Goal: Obtain resource: Obtain resource

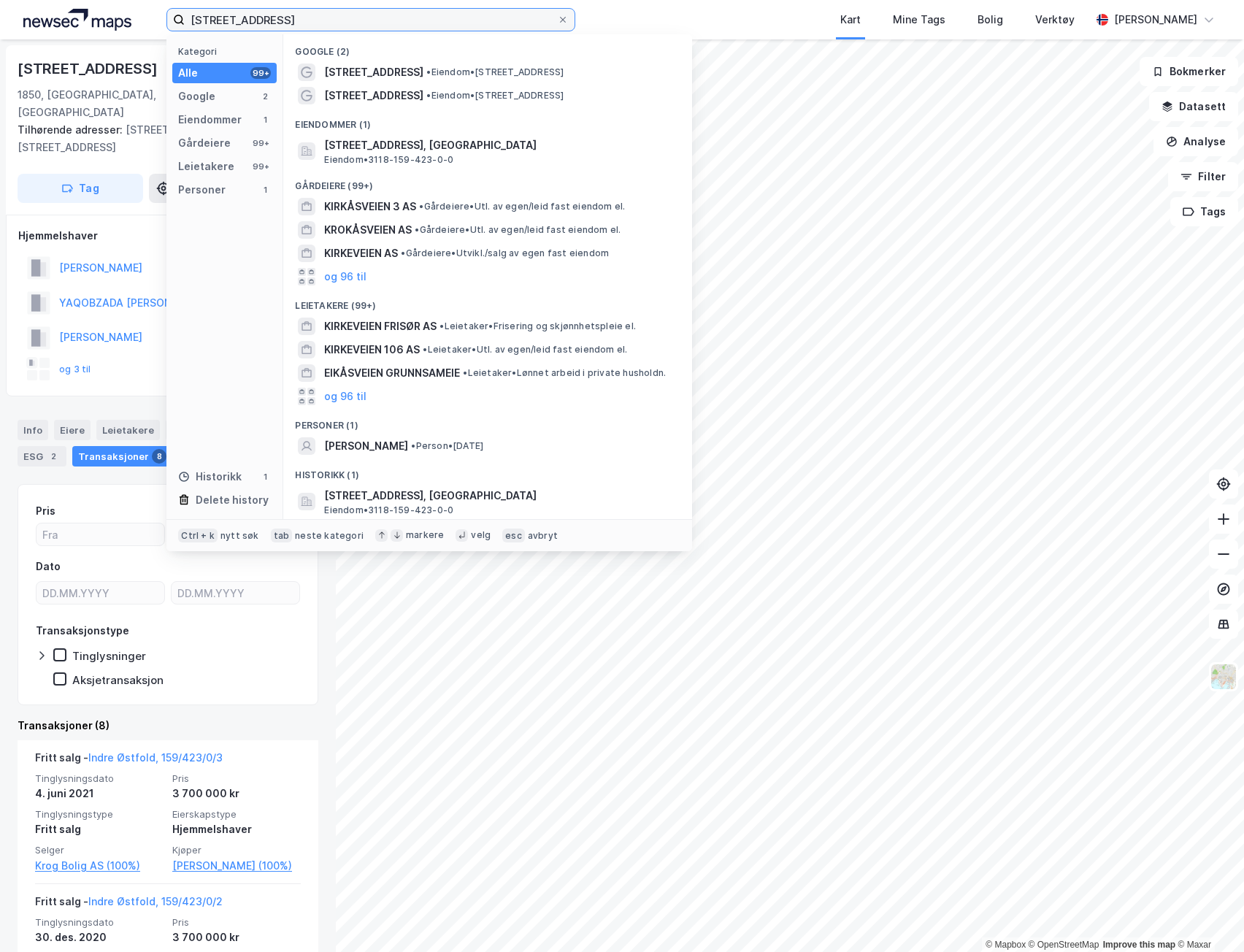
click at [388, 22] on input "[STREET_ADDRESS]" at bounding box center [371, 20] width 373 height 22
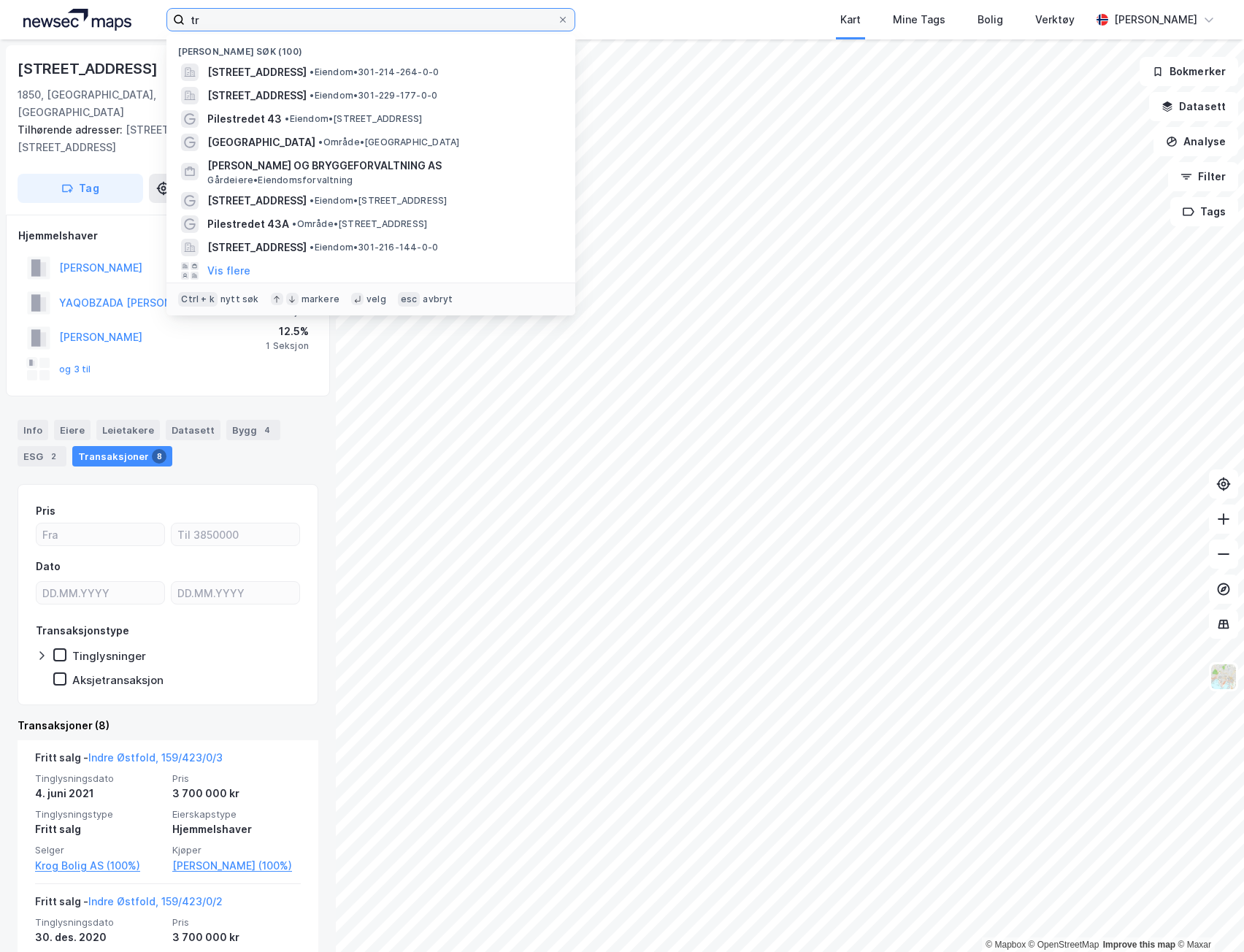
type input "t"
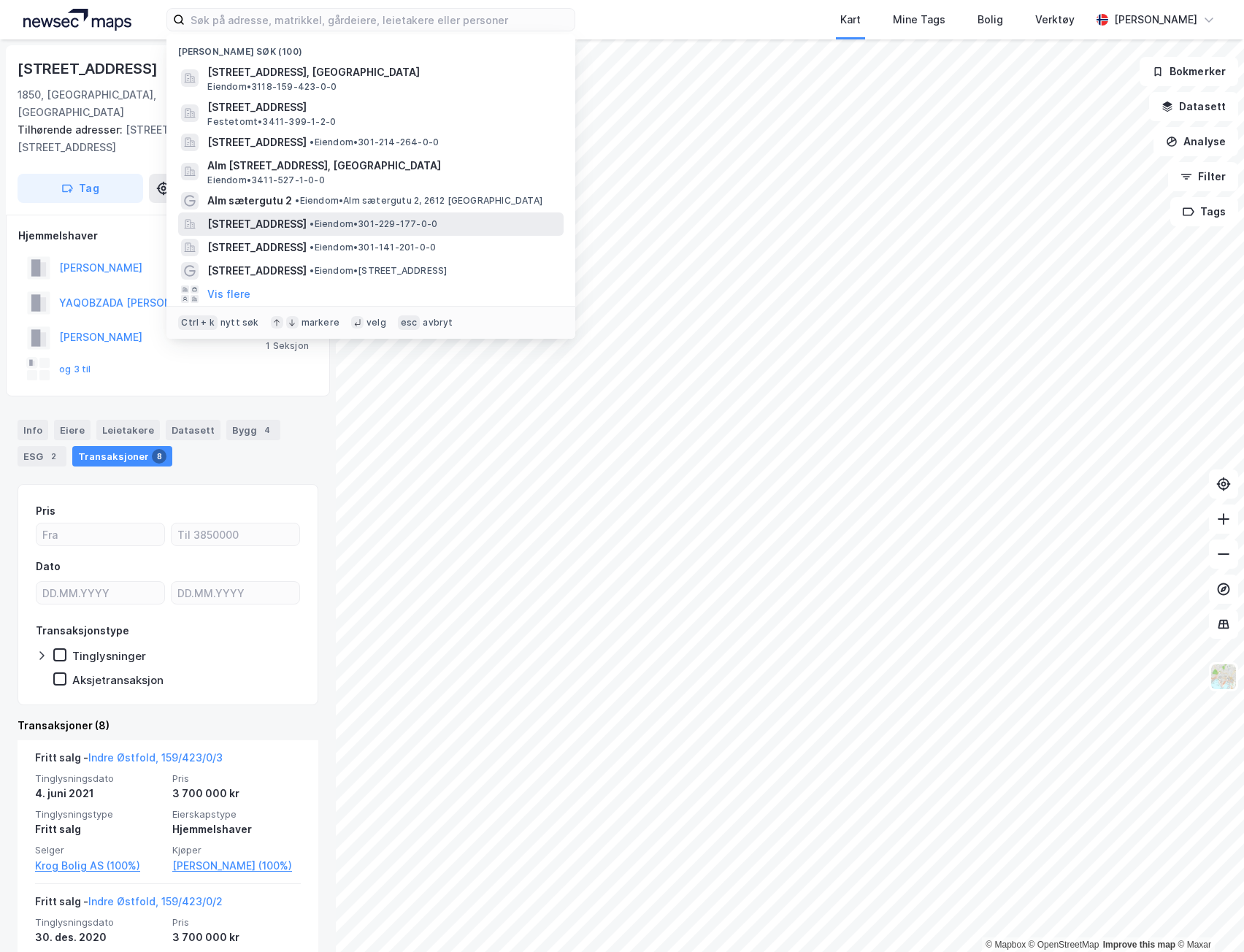
click at [306, 225] on span "[STREET_ADDRESS]" at bounding box center [257, 224] width 100 height 17
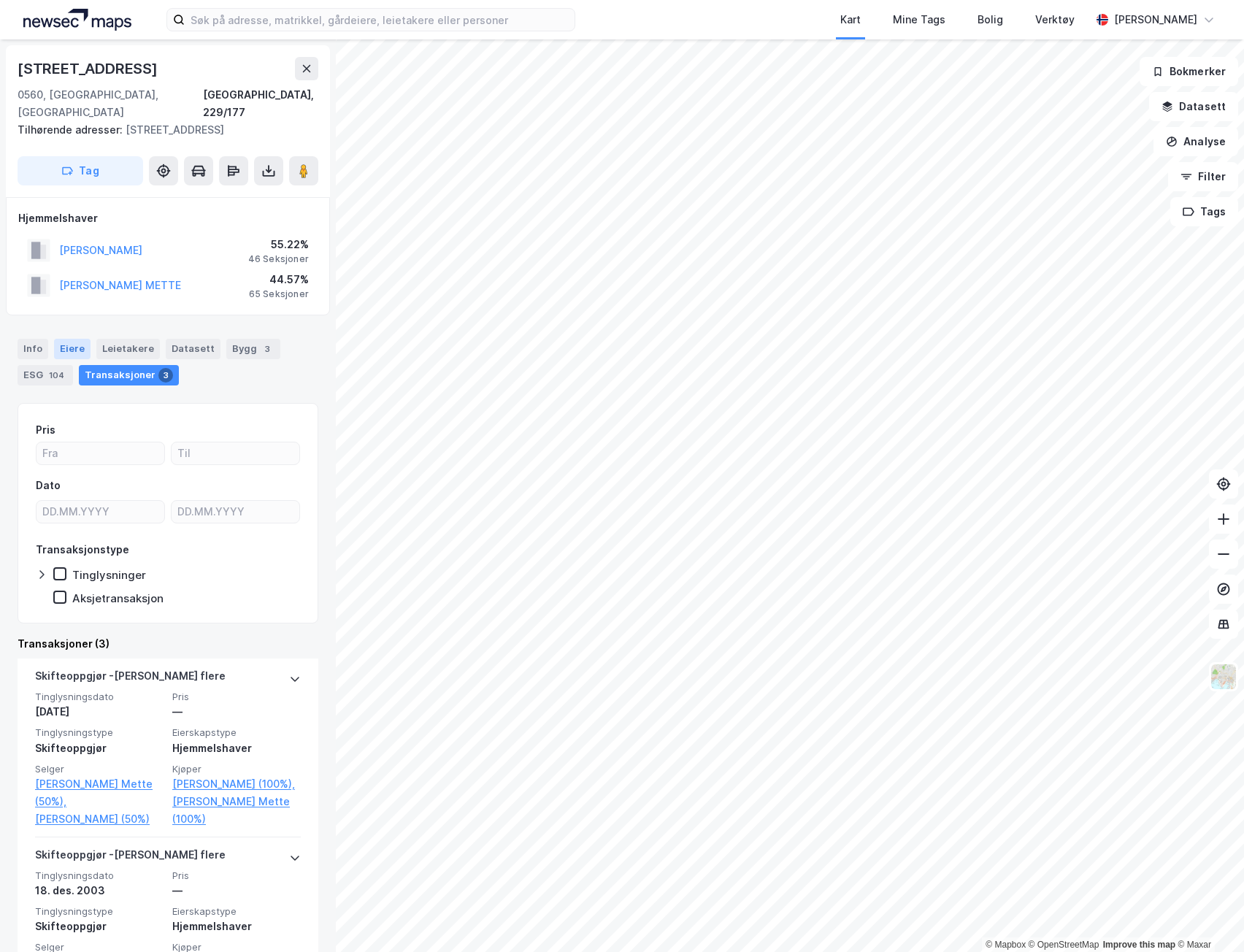
click at [70, 339] on div "Eiere" at bounding box center [72, 349] width 37 height 21
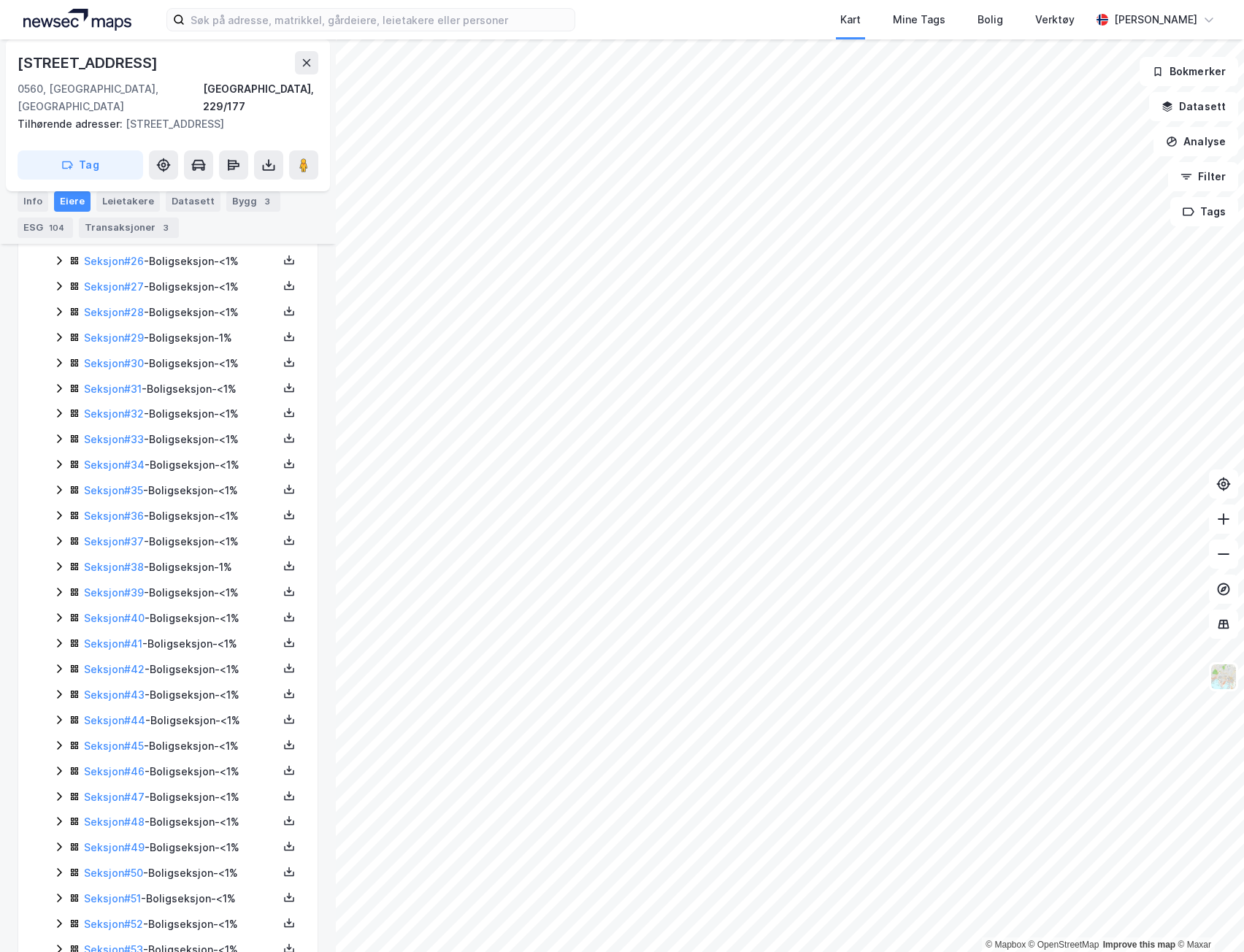
scroll to position [1096, 0]
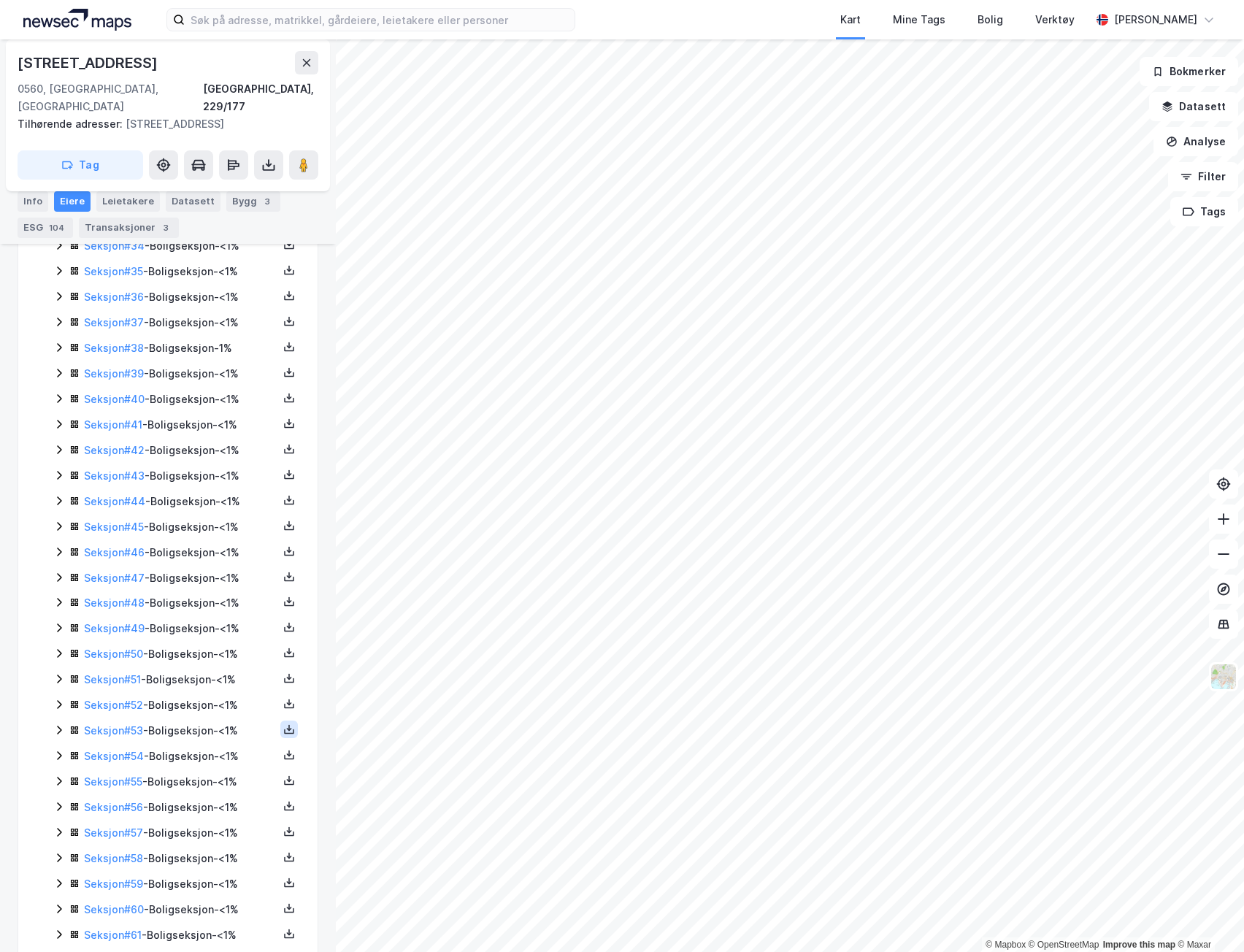
click at [284, 720] on button at bounding box center [289, 729] width 17 height 17
click at [204, 676] on div "Grunnbok" at bounding box center [201, 685] width 49 height 17
